Goal: Task Accomplishment & Management: Manage account settings

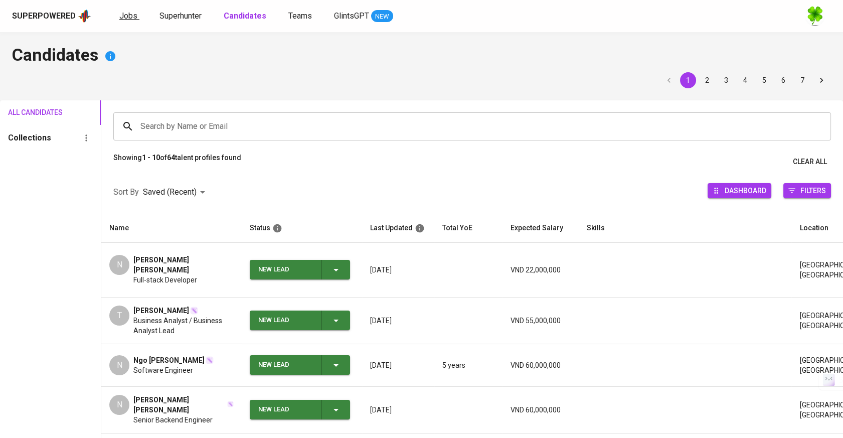
click at [122, 14] on span "Jobs" at bounding box center [128, 16] width 18 height 10
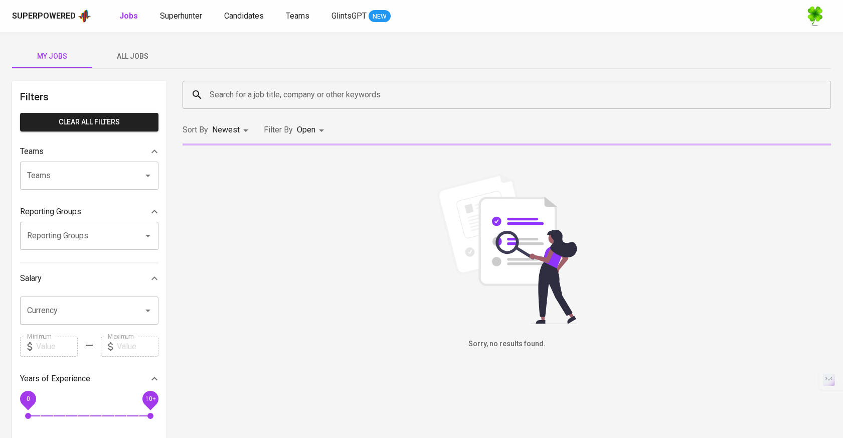
click at [140, 50] on span "All Jobs" at bounding box center [132, 56] width 68 height 13
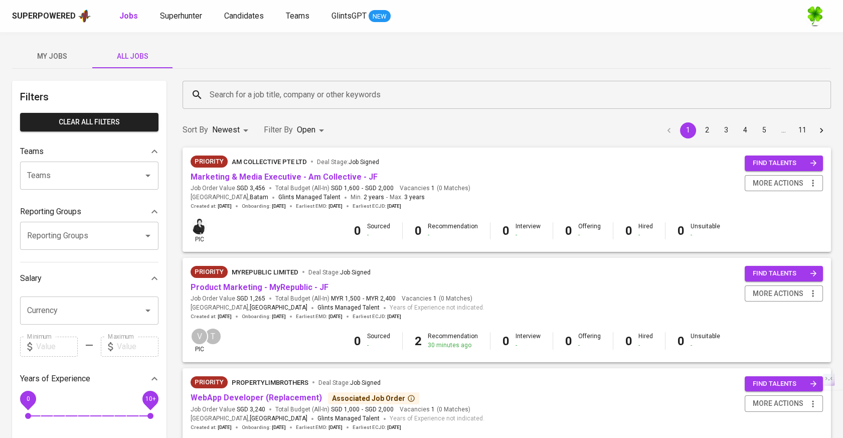
click at [245, 94] on input "Search for a job title, company or other keywords" at bounding box center [509, 94] width 604 height 19
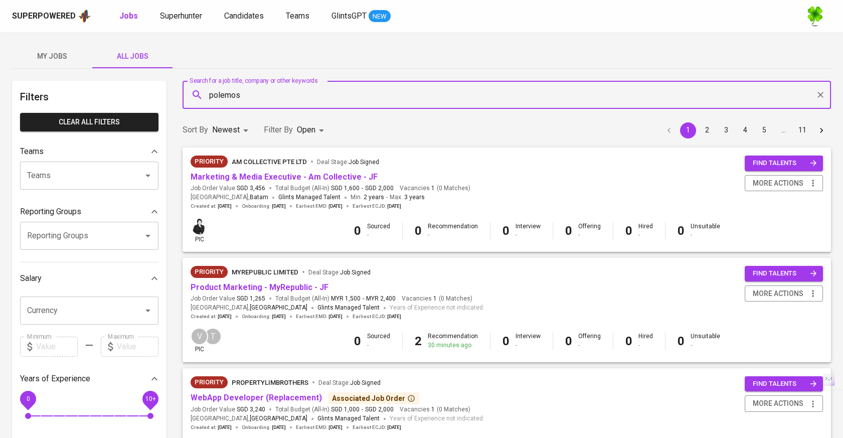
type input "polemos"
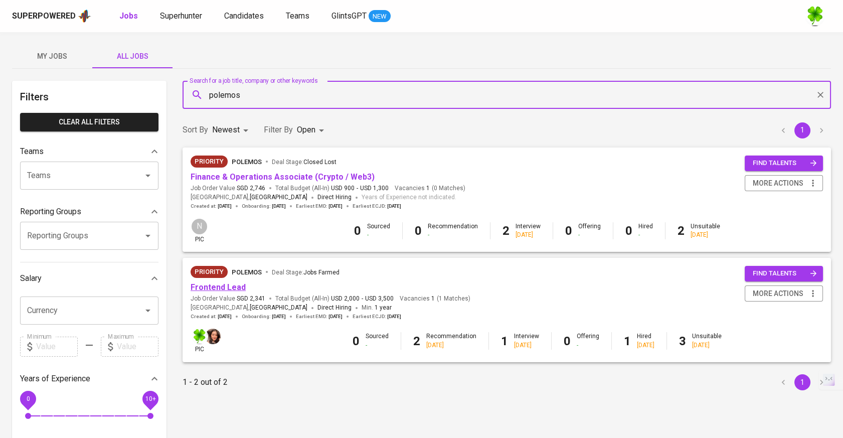
click at [216, 284] on link "Frontend Lead" at bounding box center [218, 287] width 55 height 10
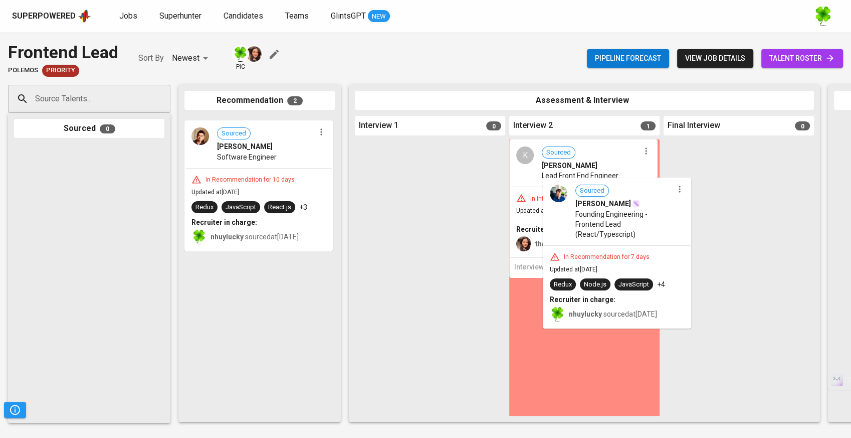
drag, startPoint x: 267, startPoint y: 179, endPoint x: 619, endPoint y: 243, distance: 357.7
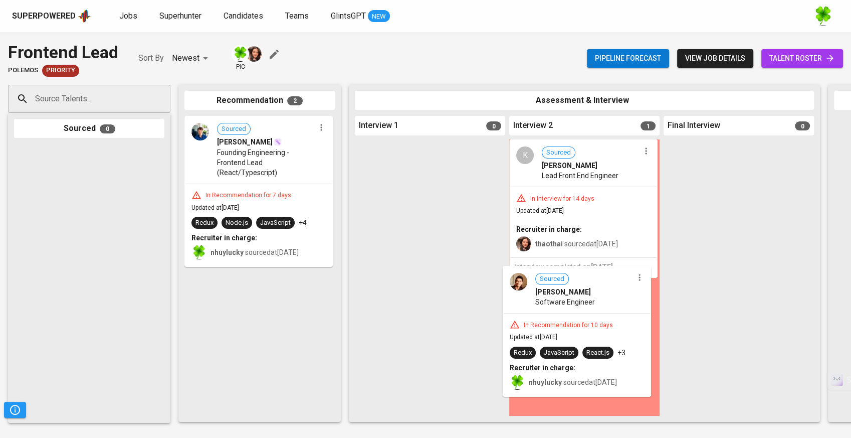
drag, startPoint x: 258, startPoint y: 307, endPoint x: 582, endPoint y: 303, distance: 323.9
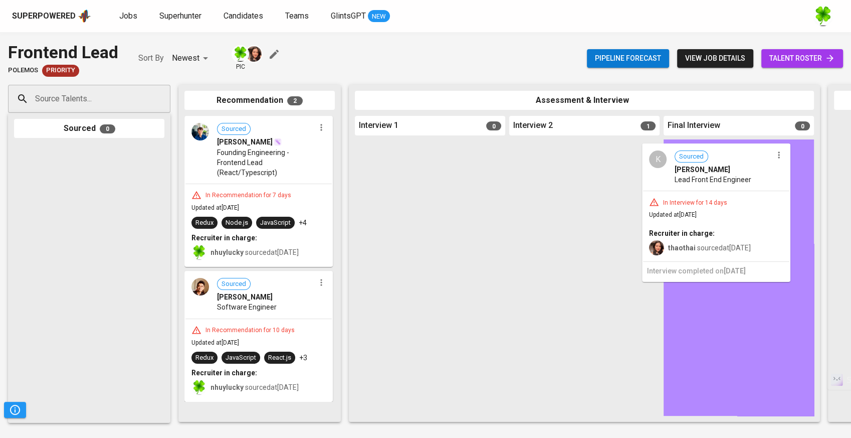
drag, startPoint x: 621, startPoint y: 190, endPoint x: 698, endPoint y: 191, distance: 77.2
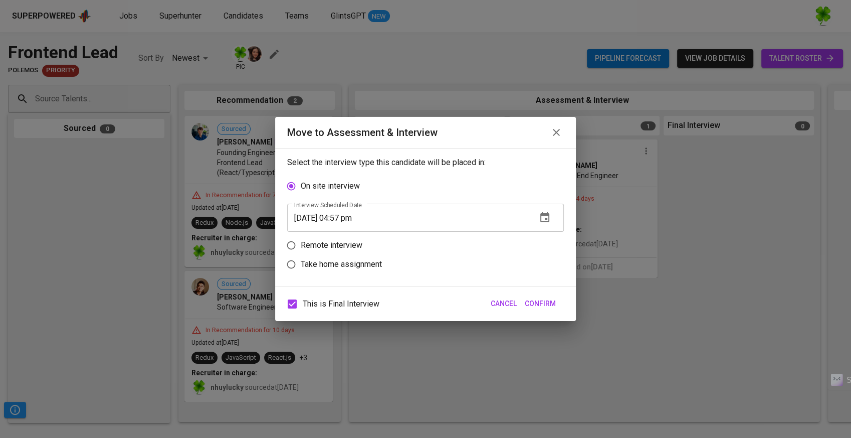
click at [354, 245] on p "Remote interview" at bounding box center [332, 245] width 62 height 12
click at [301, 245] on input "Remote interview" at bounding box center [291, 245] width 19 height 19
radio input "true"
click at [551, 299] on span "Confirm" at bounding box center [540, 303] width 31 height 13
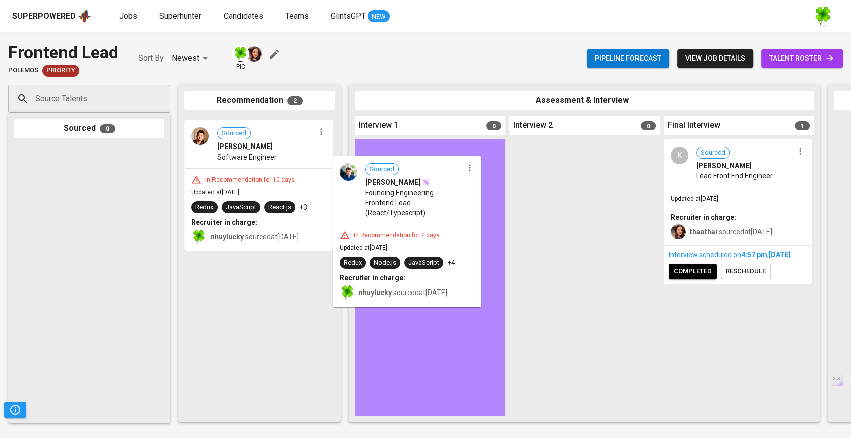
drag, startPoint x: 260, startPoint y: 167, endPoint x: 419, endPoint y: 208, distance: 164.5
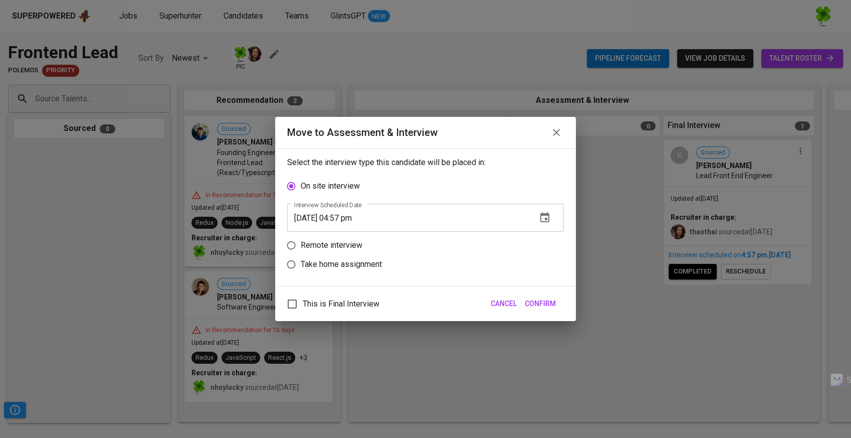
click at [338, 238] on label "Remote interview" at bounding box center [419, 245] width 274 height 19
click at [301, 238] on input "Remote interview" at bounding box center [291, 245] width 19 height 19
radio input "true"
click at [543, 306] on span "Confirm" at bounding box center [540, 303] width 31 height 13
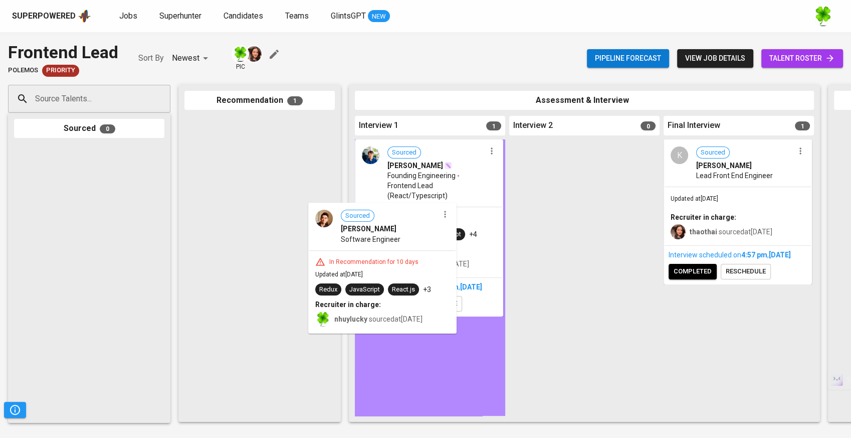
drag, startPoint x: 289, startPoint y: 165, endPoint x: 424, endPoint y: 260, distance: 164.8
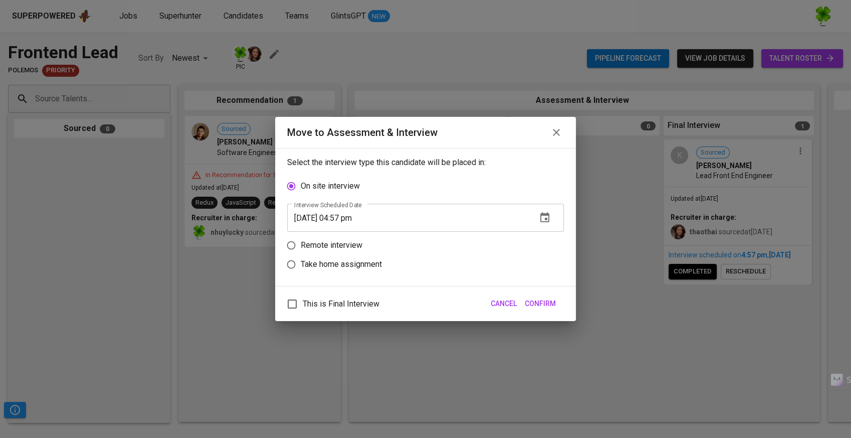
click at [331, 243] on p "Remote interview" at bounding box center [332, 245] width 62 height 12
click at [301, 243] on input "Remote interview" at bounding box center [291, 245] width 19 height 19
radio input "true"
click at [544, 303] on span "Confirm" at bounding box center [540, 303] width 31 height 13
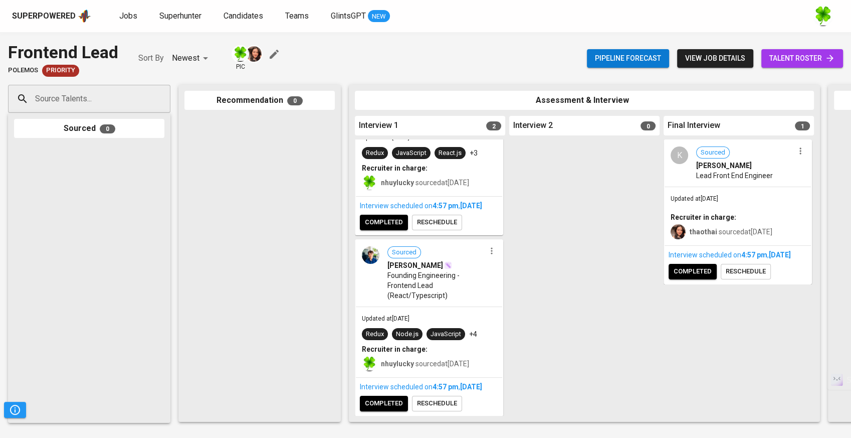
scroll to position [88, 0]
click at [399, 217] on span "completed" at bounding box center [384, 223] width 38 height 12
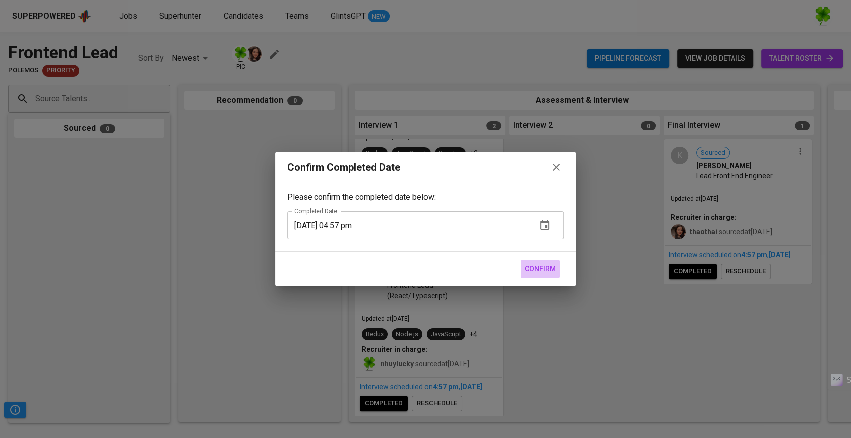
click at [539, 267] on span "Confirm" at bounding box center [540, 269] width 31 height 13
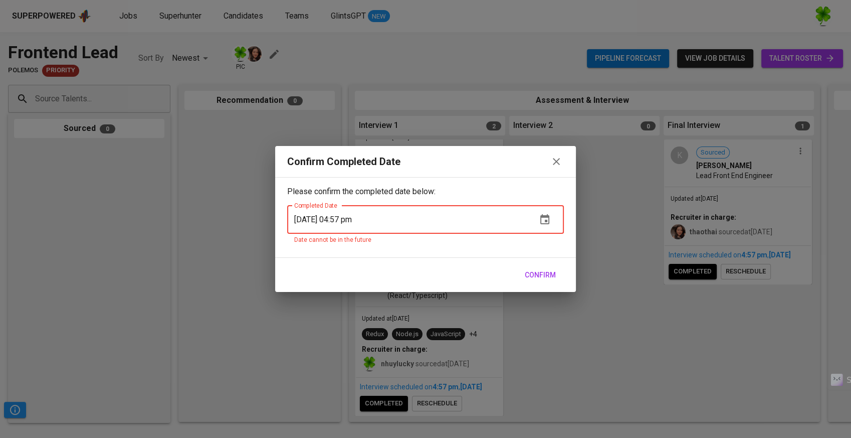
click at [540, 217] on icon "button" at bounding box center [545, 220] width 12 height 12
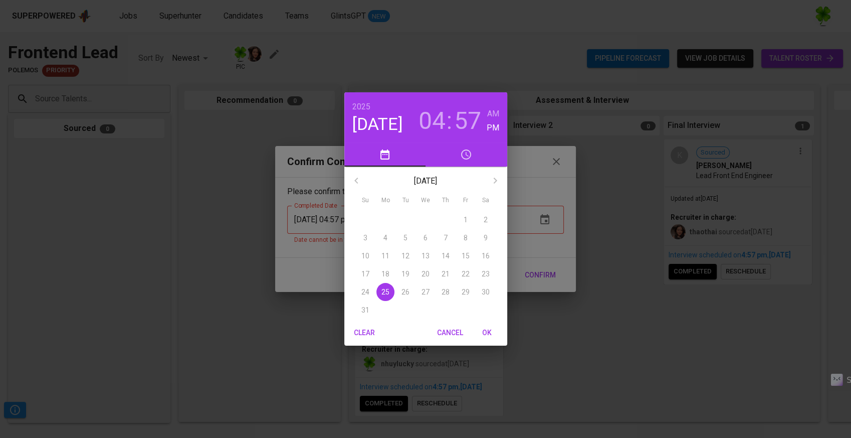
click at [618, 219] on div "[DATE] 04 : 57 AM PM [DATE] Su Mo Tu We Th Fr Sa 27 28 29 30 31 1 2 3 4 5 6 7 8…" at bounding box center [425, 219] width 851 height 438
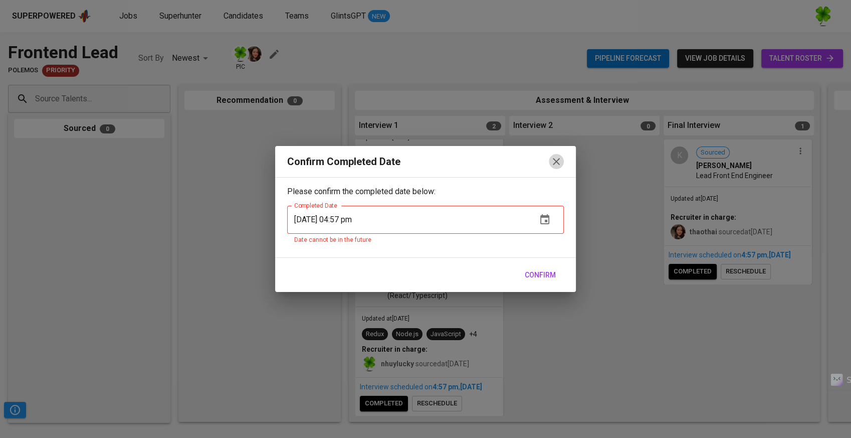
click at [553, 161] on icon "button" at bounding box center [556, 161] width 12 height 12
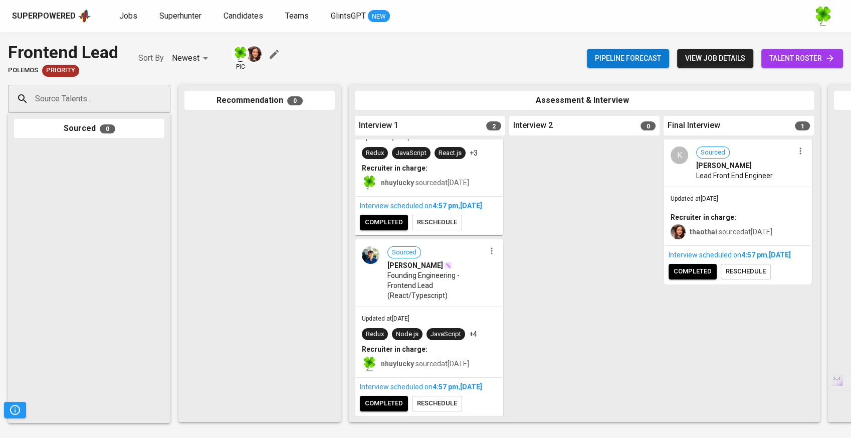
click at [430, 178] on span "nhuylucky sourced at [DATE]" at bounding box center [425, 182] width 88 height 8
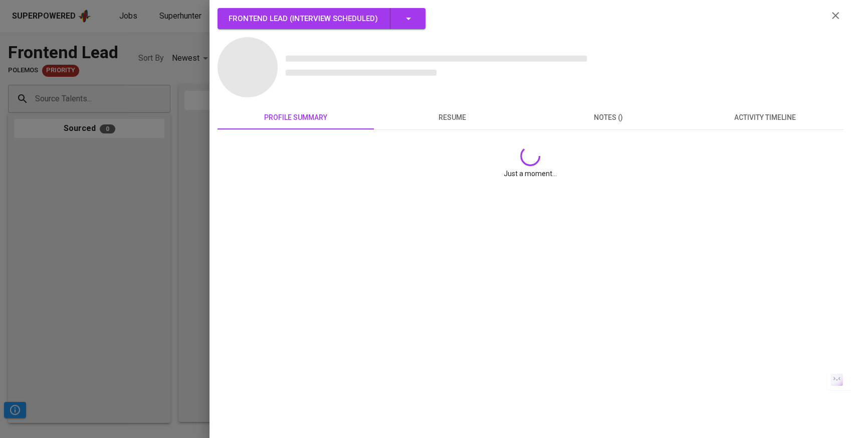
click at [107, 236] on div at bounding box center [425, 219] width 851 height 438
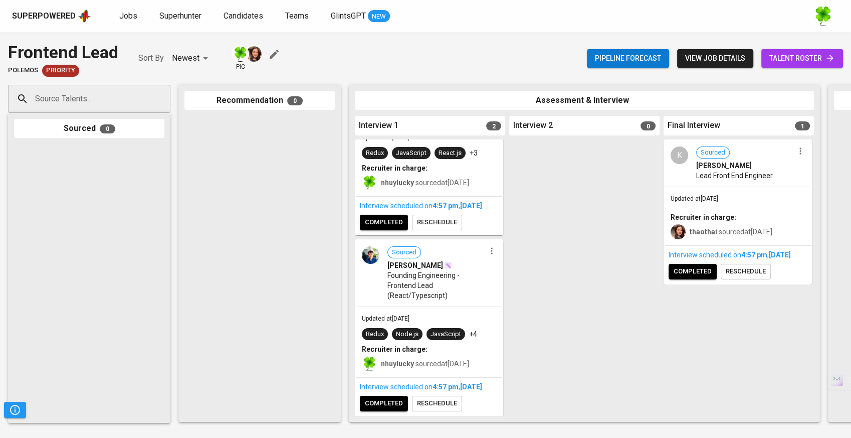
click at [466, 270] on span "Founding Engineering - Frontend Lead (React/Typescript)" at bounding box center [437, 285] width 98 height 30
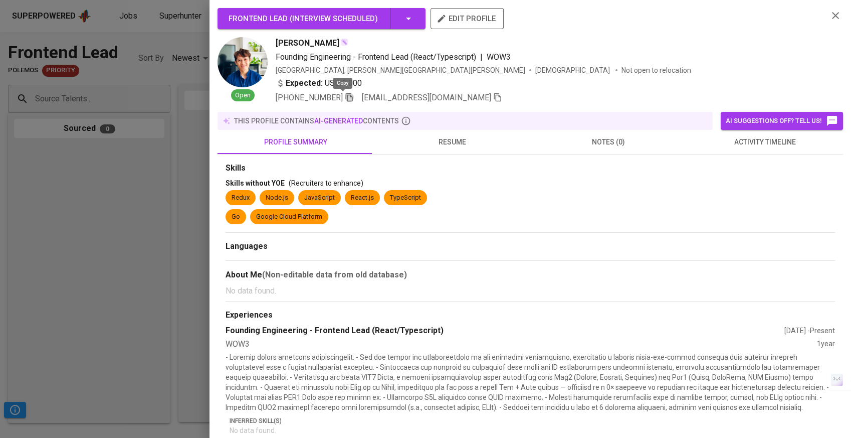
click at [345, 94] on icon "button" at bounding box center [349, 97] width 9 height 9
click at [345, 93] on button "button" at bounding box center [349, 97] width 9 height 9
click at [183, 158] on div at bounding box center [425, 219] width 851 height 438
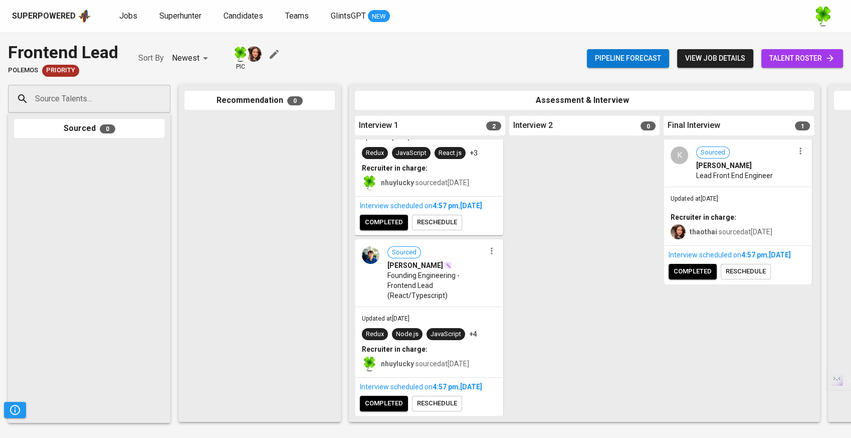
click at [399, 217] on span "completed" at bounding box center [384, 223] width 38 height 12
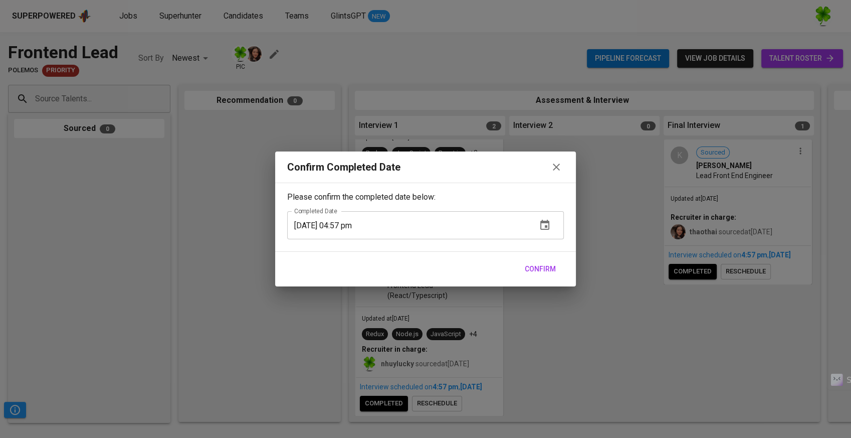
click at [528, 275] on button "Confirm" at bounding box center [540, 269] width 39 height 19
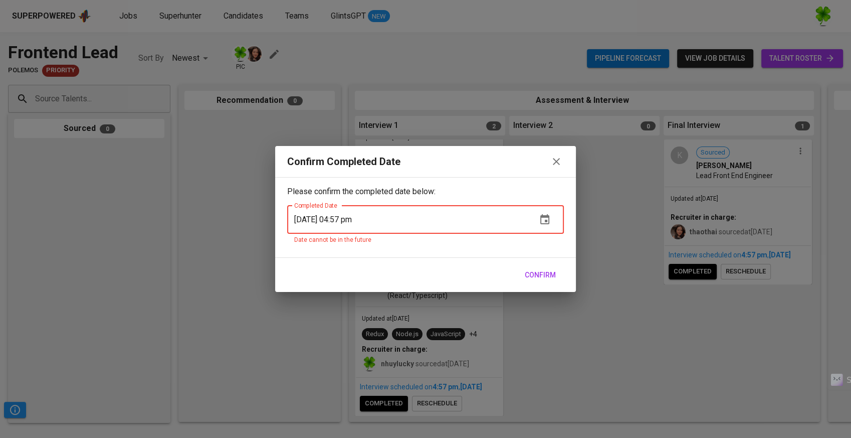
click at [540, 216] on icon "button" at bounding box center [544, 219] width 9 height 10
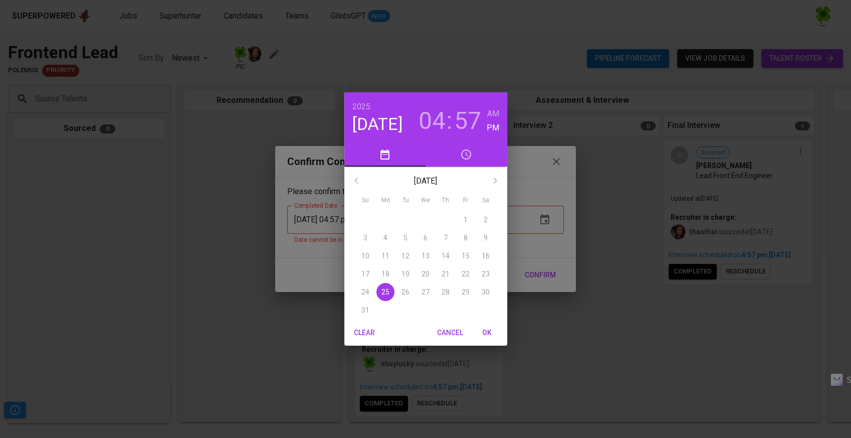
click at [389, 288] on span "25" at bounding box center [386, 292] width 18 height 10
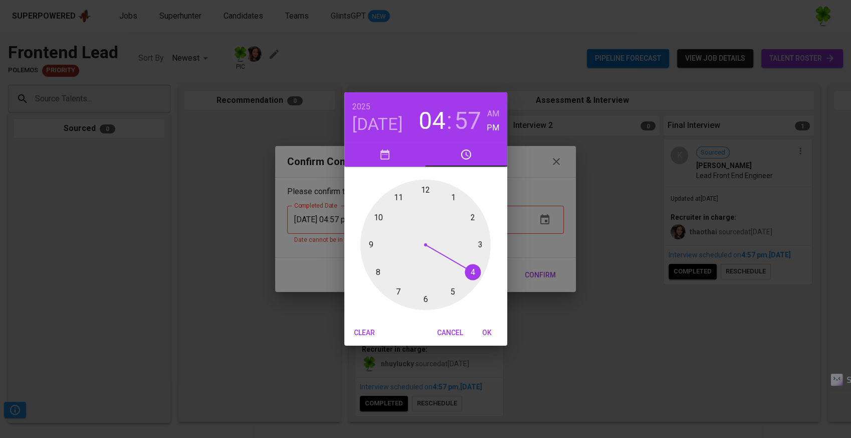
click at [486, 331] on span "OK" at bounding box center [487, 332] width 24 height 13
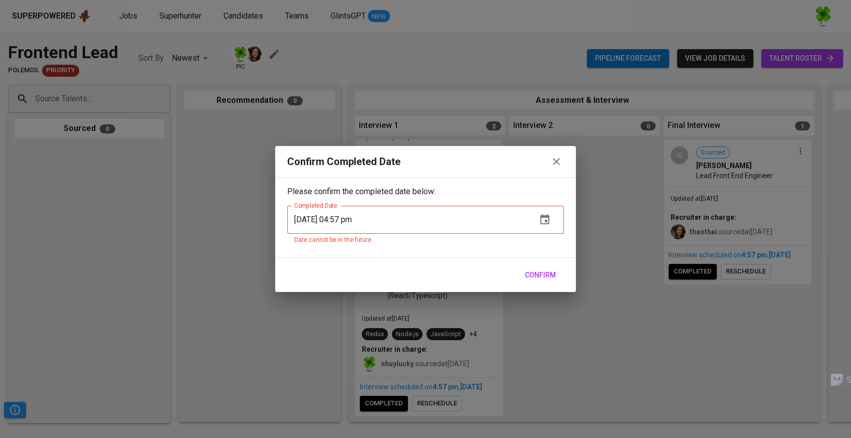
click at [504, 339] on div "Confirm Completed Date Please confirm the completed date below: Completed Date …" at bounding box center [425, 219] width 851 height 438
click at [561, 170] on div "Confirm Completed Date" at bounding box center [425, 161] width 301 height 31
click at [546, 158] on div "Confirm Completed Date" at bounding box center [425, 161] width 277 height 15
click at [552, 157] on icon "button" at bounding box center [556, 161] width 12 height 12
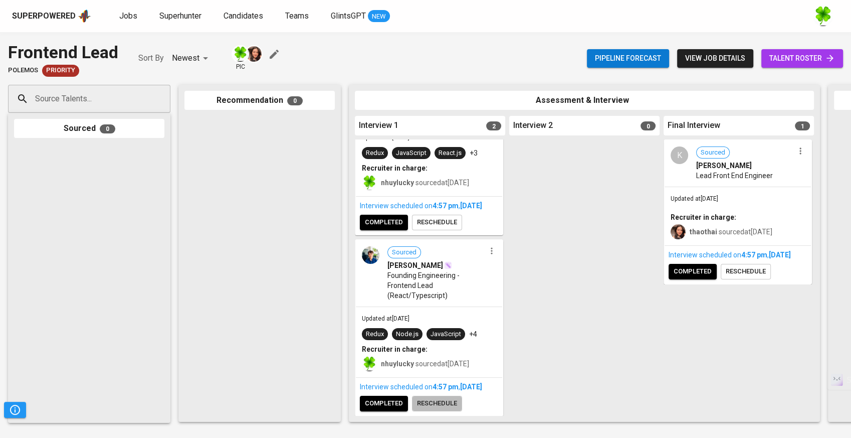
click at [421, 398] on span "reschedule" at bounding box center [437, 404] width 40 height 12
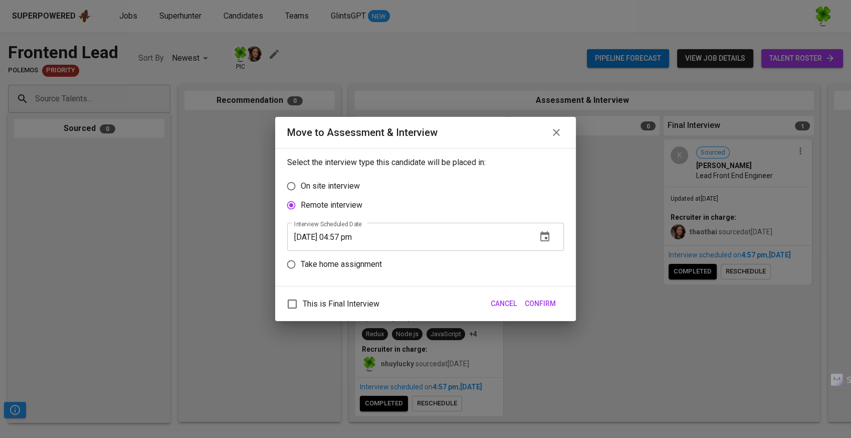
click at [360, 239] on input "[DATE] 04:57 pm" at bounding box center [408, 237] width 242 height 28
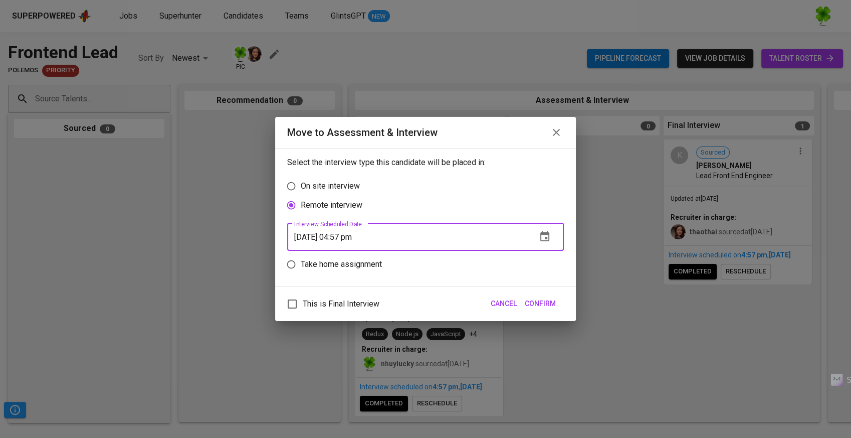
click at [358, 238] on input "[DATE] 04:57 pm" at bounding box center [408, 237] width 242 height 28
type input "[DATE] 04:00 pm"
click at [537, 299] on span "Confirm" at bounding box center [540, 303] width 31 height 13
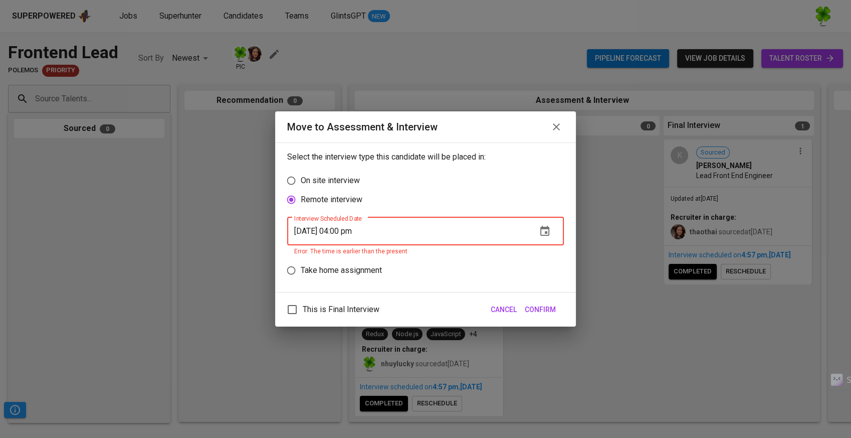
click at [405, 232] on input "[DATE] 04:00 pm" at bounding box center [408, 231] width 242 height 28
click at [550, 235] on icon "button" at bounding box center [545, 231] width 12 height 12
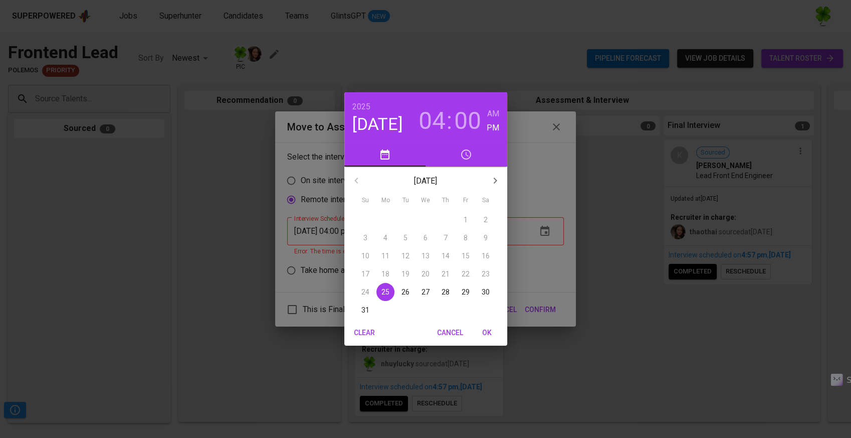
click at [562, 273] on div "[DATE] 04 : 00 AM PM [DATE] Su Mo Tu We Th Fr Sa 27 28 29 30 31 1 2 3 4 5 6 7 8…" at bounding box center [425, 219] width 851 height 438
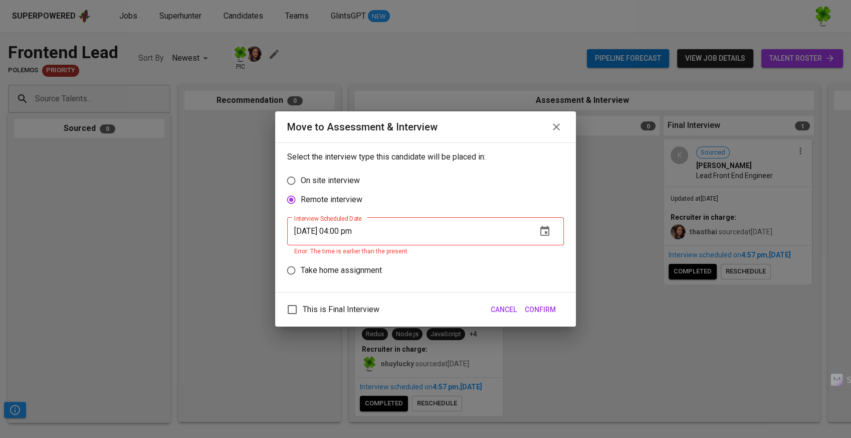
click at [504, 309] on span "Cancel" at bounding box center [504, 309] width 26 height 13
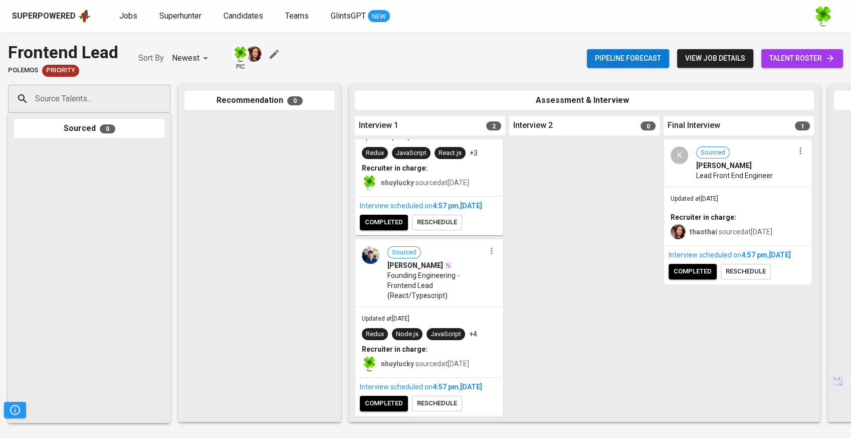
click at [403, 402] on button "completed" at bounding box center [384, 404] width 48 height 16
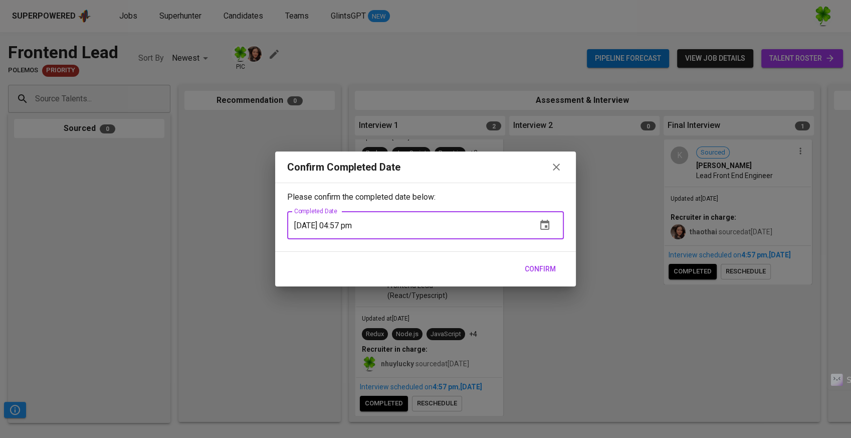
click at [357, 222] on input "[DATE] 04:57 pm" at bounding box center [408, 225] width 242 height 28
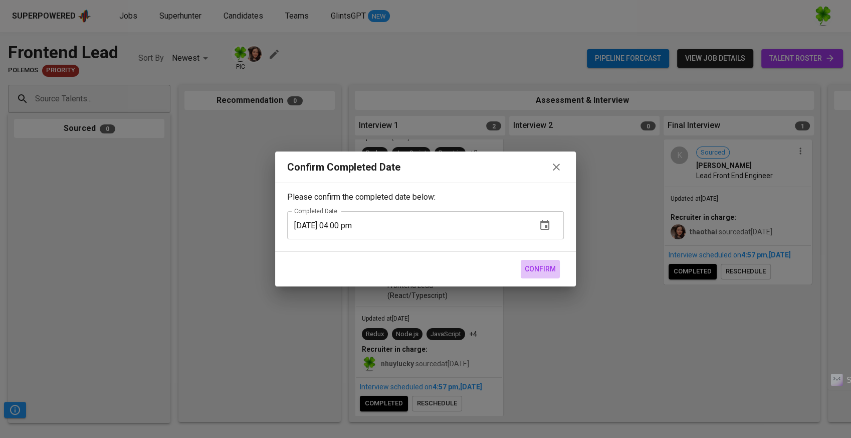
click at [525, 271] on span "Confirm" at bounding box center [540, 269] width 31 height 13
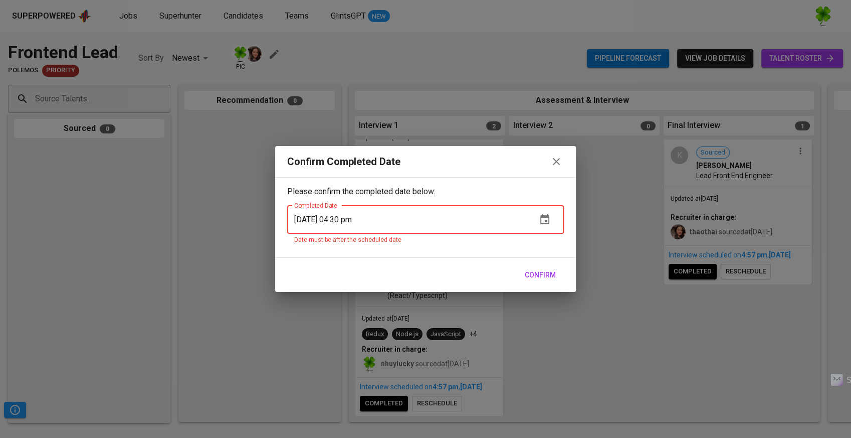
type input "[DATE] 04:30 pm"
click at [532, 276] on span "Confirm" at bounding box center [540, 275] width 31 height 13
click at [538, 271] on span "Confirm" at bounding box center [540, 275] width 31 height 13
click at [383, 224] on input "[DATE] 04:30 pm" at bounding box center [408, 220] width 242 height 28
click at [551, 273] on span "Confirm" at bounding box center [540, 275] width 31 height 13
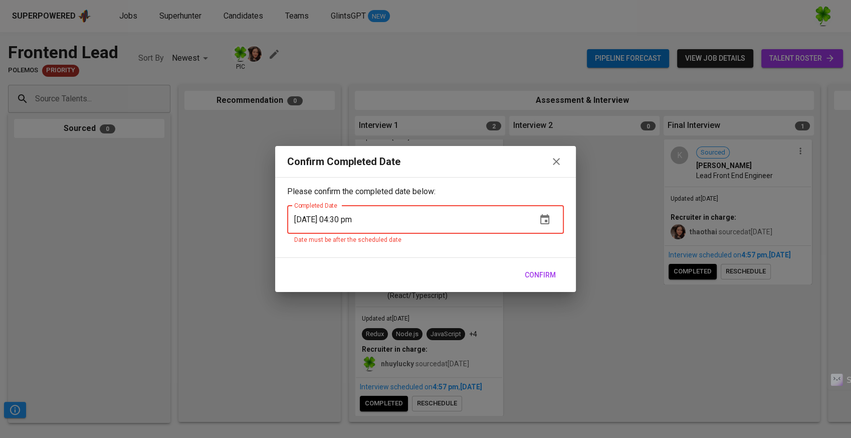
click at [562, 163] on icon "button" at bounding box center [556, 161] width 12 height 12
